Goal: Task Accomplishment & Management: Manage account settings

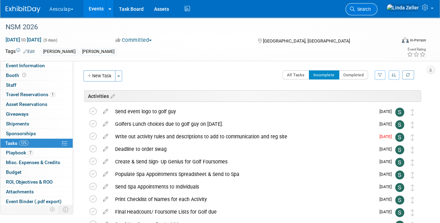
click at [371, 11] on span "Search" at bounding box center [363, 9] width 16 height 5
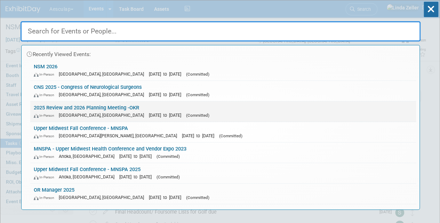
click at [61, 114] on span "[GEOGRAPHIC_DATA], [GEOGRAPHIC_DATA]" at bounding box center [103, 114] width 89 height 5
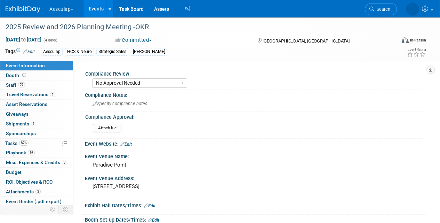
select select "No Approval Needed"
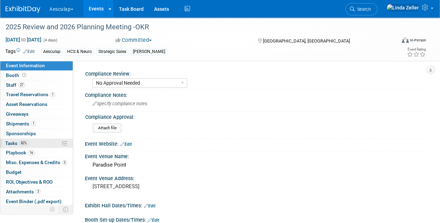
click at [10, 141] on span "Tasks 82%" at bounding box center [16, 143] width 23 height 6
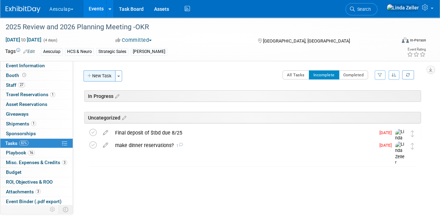
click at [109, 76] on button "New Task" at bounding box center [100, 75] width 32 height 11
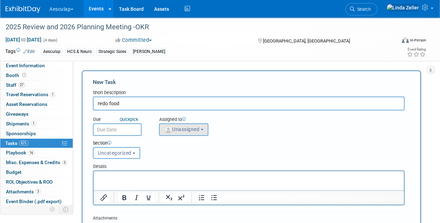
type input "redo food"
click at [192, 128] on span "Unassigned" at bounding box center [181, 129] width 35 height 6
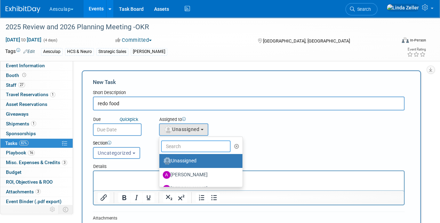
click at [173, 148] on input "text" at bounding box center [196, 146] width 70 height 12
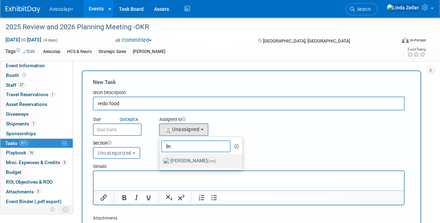
type input "lin"
drag, startPoint x: 174, startPoint y: 160, endPoint x: 167, endPoint y: 157, distance: 7.5
click at [174, 160] on label "Linda Zeller (me)" at bounding box center [199, 160] width 73 height 11
click at [160, 160] on input "Linda Zeller (me)" at bounding box center [158, 160] width 5 height 5
select select "997af25e-71f2-407b-94d0-6444a5b8fc40"
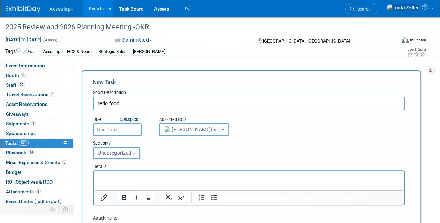
click at [120, 127] on input "text" at bounding box center [117, 129] width 49 height 13
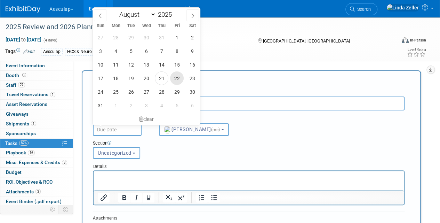
click at [173, 78] on span "22" at bounding box center [177, 78] width 14 height 14
type input "Aug 22, 2025"
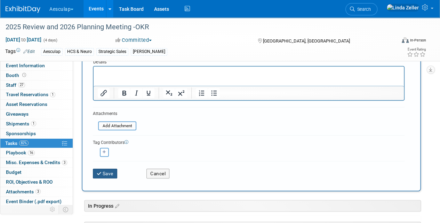
click at [106, 172] on button "Save" at bounding box center [105, 173] width 24 height 10
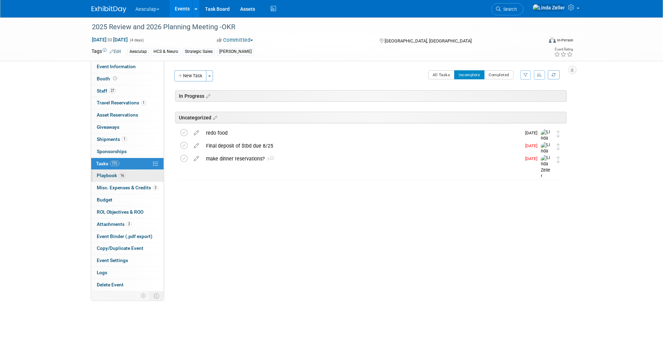
click at [103, 174] on span "Playbook 16" at bounding box center [111, 176] width 29 height 6
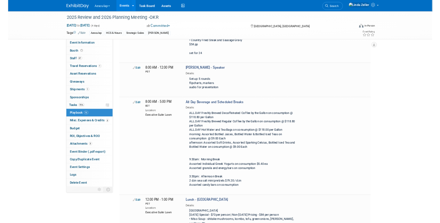
scroll to position [2366, 0]
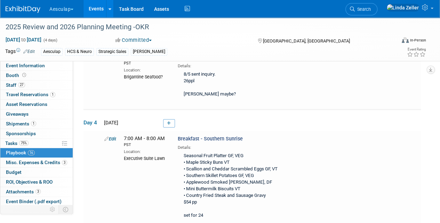
click at [367, 110] on td "Day 4 Thu. Sep 11, 2025" at bounding box center [253, 120] width 338 height 21
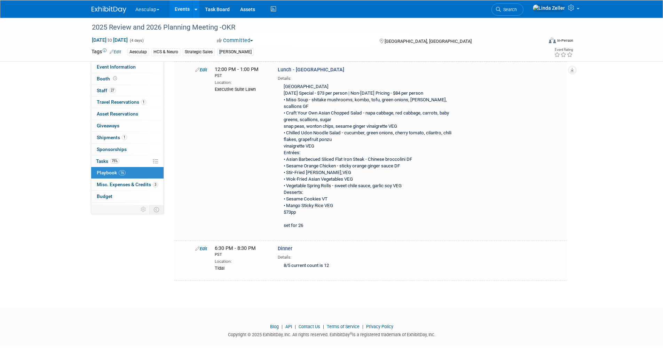
scroll to position [2595, 0]
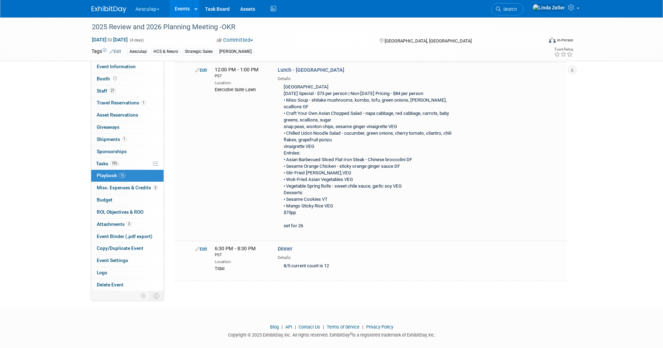
click at [440, 11] on div "Aesculap Explore: My Workspaces 4 Go to Workspace: Aesculap B. Braun B. Braun C…" at bounding box center [332, 8] width 480 height 17
click at [440, 9] on div "Aesculap Explore: My Workspaces 4 Go to Workspace: Aesculap B. Braun B. Braun C…" at bounding box center [332, 8] width 480 height 17
click at [150, 5] on button "Aesculap" at bounding box center [151, 7] width 33 height 15
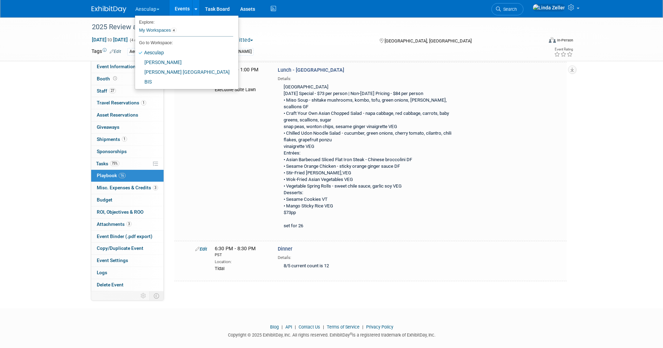
click at [128, 53] on div "Aesculap" at bounding box center [138, 51] width 22 height 7
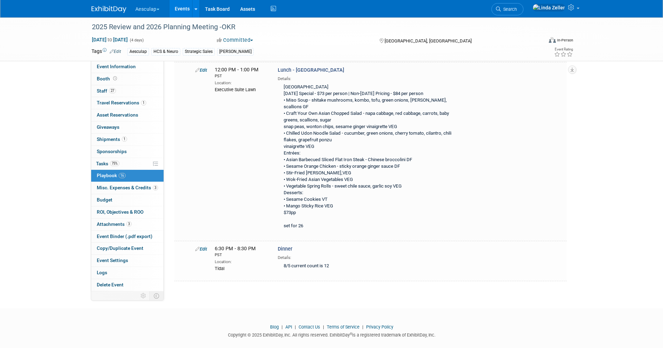
click at [151, 9] on button "Aesculap" at bounding box center [151, 7] width 33 height 15
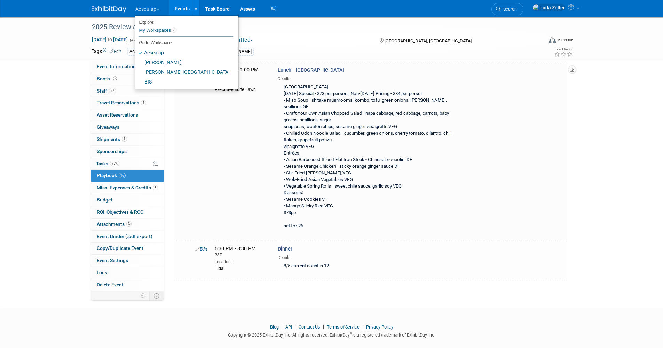
click at [150, 6] on button "Aesculap" at bounding box center [151, 7] width 33 height 15
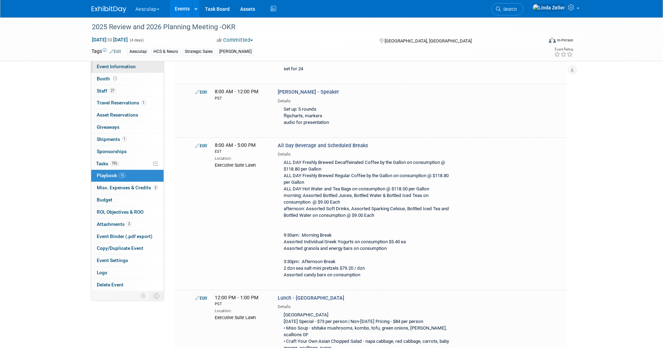
scroll to position [2247, 0]
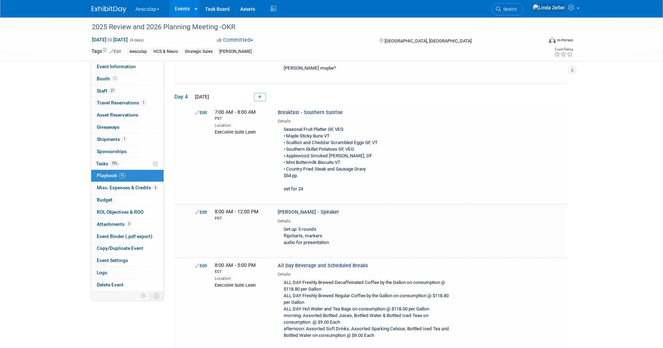
click at [155, 9] on button "Aesculap" at bounding box center [151, 7] width 33 height 15
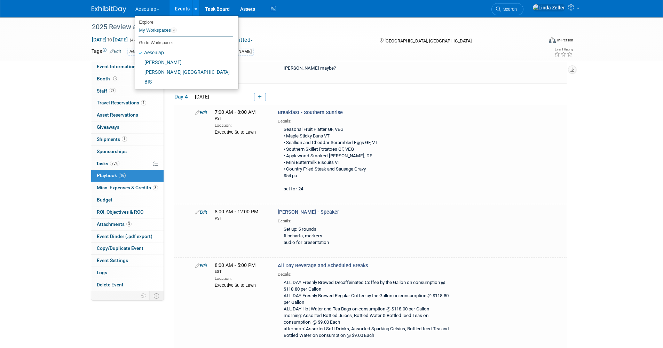
click at [120, 53] on link "Edit" at bounding box center [115, 51] width 11 height 5
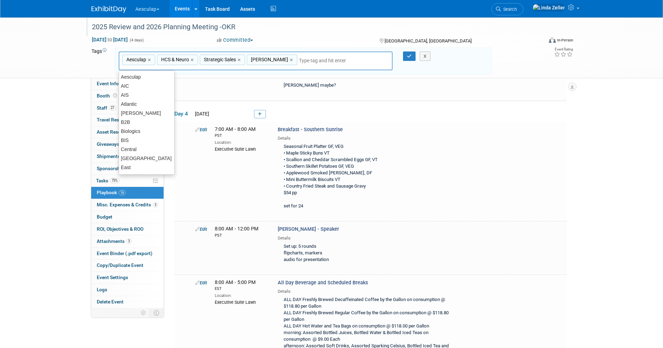
click at [315, 33] on div "2025 Review and 2026 Planning Meeting -OKR" at bounding box center [310, 27] width 443 height 13
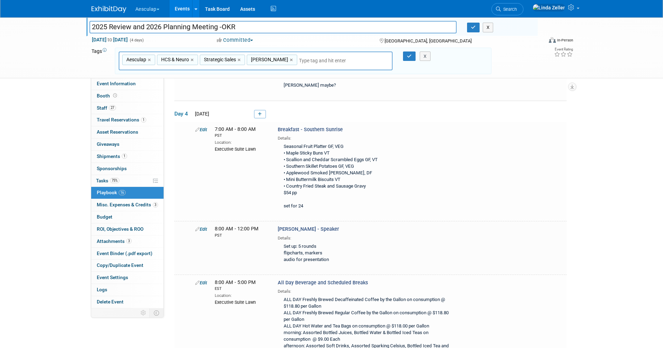
click at [394, 52] on div "Aesculap,HCS & Neuro,Strategic Sales,Linda Aesculap × HCS & Neuro × Strategic S…" at bounding box center [255, 61] width 285 height 19
click at [440, 24] on input "2025 Review and 2026 Planning Meeting -OKR" at bounding box center [273, 27] width 368 height 12
click at [440, 38] on div "[GEOGRAPHIC_DATA], [GEOGRAPHIC_DATA]" at bounding box center [435, 40] width 113 height 8
click at [376, 54] on div "Aesculap,HCS & Neuro,Strategic Sales,Linda Aesculap × HCS & Neuro × Strategic S…" at bounding box center [256, 61] width 274 height 19
click at [440, 64] on div "Aesculap,HCS & Neuro,Strategic Sales,Linda Aesculap × HCS & Neuro × Strategic S…" at bounding box center [302, 61] width 379 height 19
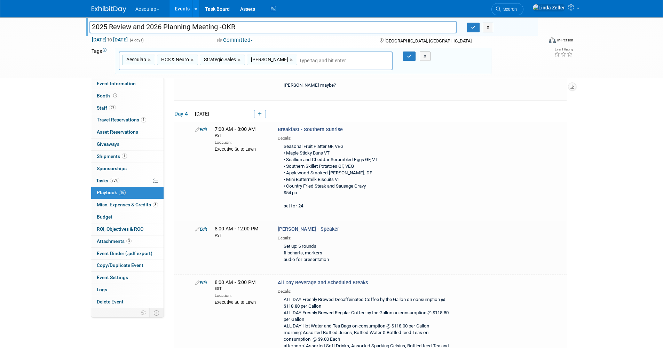
click at [394, 56] on div "Aesculap,HCS & Neuro,Strategic Sales,Linda Aesculap × HCS & Neuro × Strategic S…" at bounding box center [255, 61] width 285 height 19
click at [440, 26] on input "2025 Review and 2026 Planning Meeting -OKR" at bounding box center [273, 27] width 368 height 12
